Goal: Find specific page/section: Find specific page/section

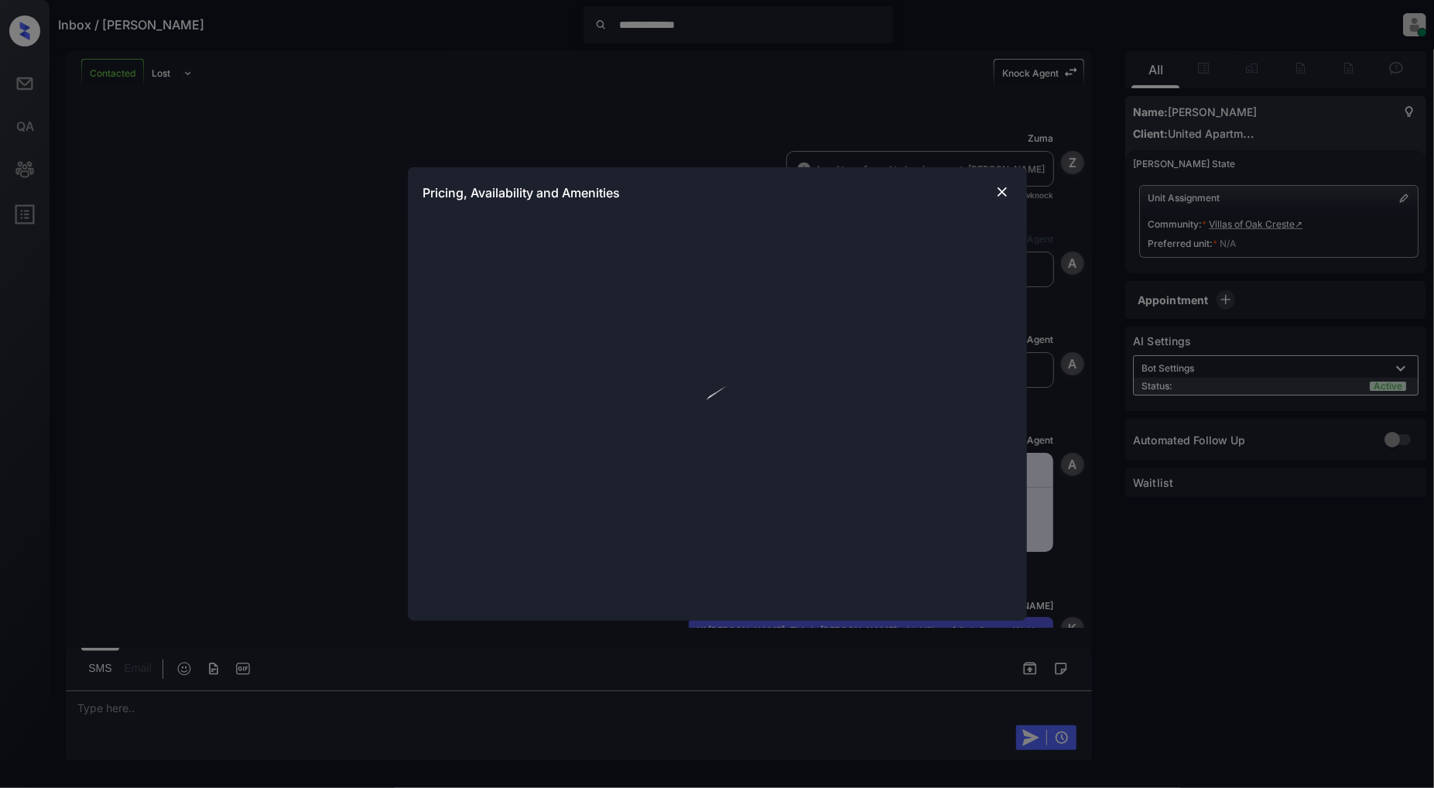
scroll to position [347, 0]
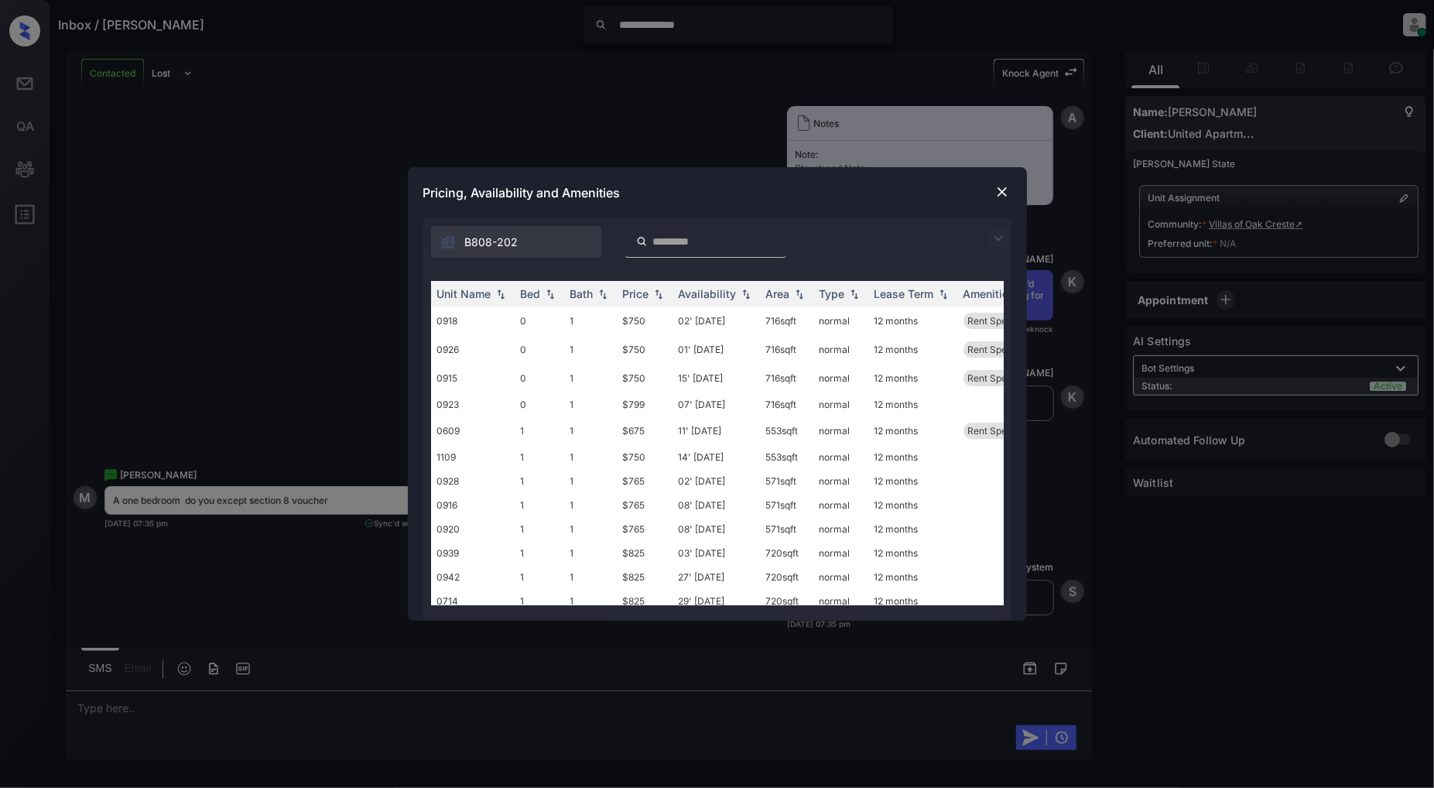
click at [1003, 194] on img at bounding box center [1002, 191] width 15 height 15
